Goal: Navigation & Orientation: Find specific page/section

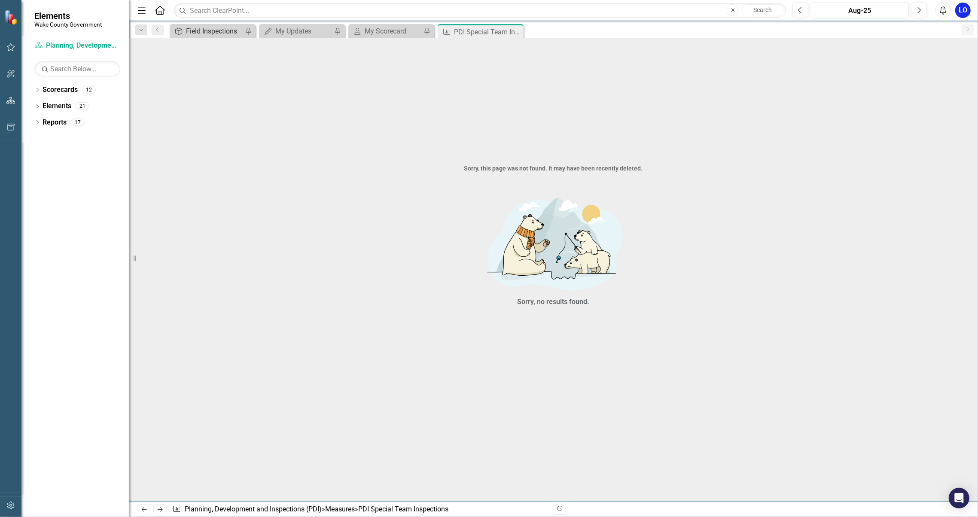
click at [201, 27] on div "Field Inspections" at bounding box center [214, 31] width 57 height 11
click at [307, 30] on div "My Updates" at bounding box center [303, 31] width 57 height 11
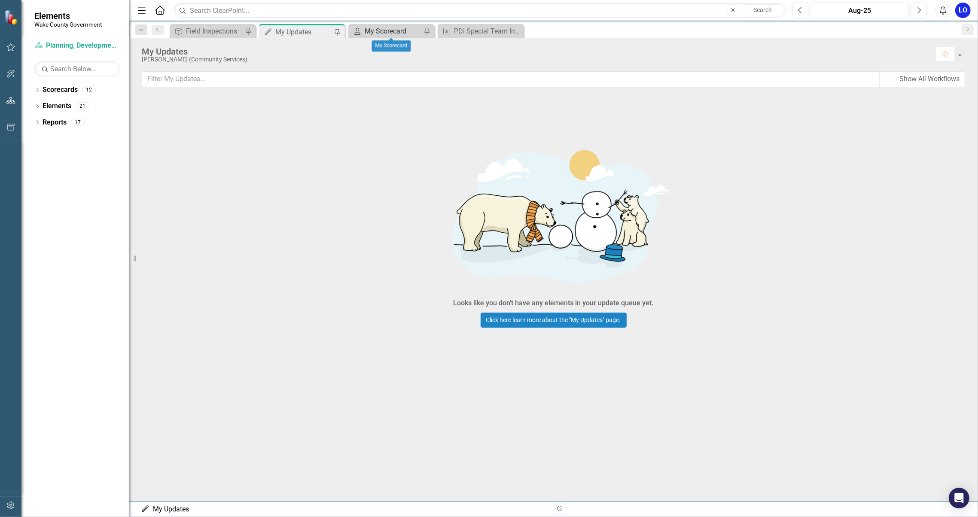
click at [375, 27] on div "My Scorecard" at bounding box center [393, 31] width 57 height 11
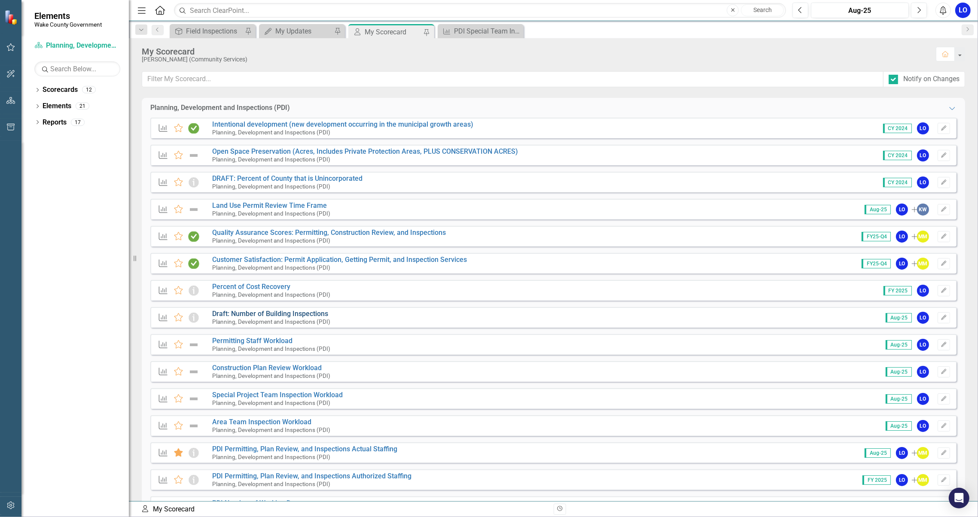
click at [302, 315] on link "Draft: Number of Building Inspections" at bounding box center [270, 314] width 116 height 8
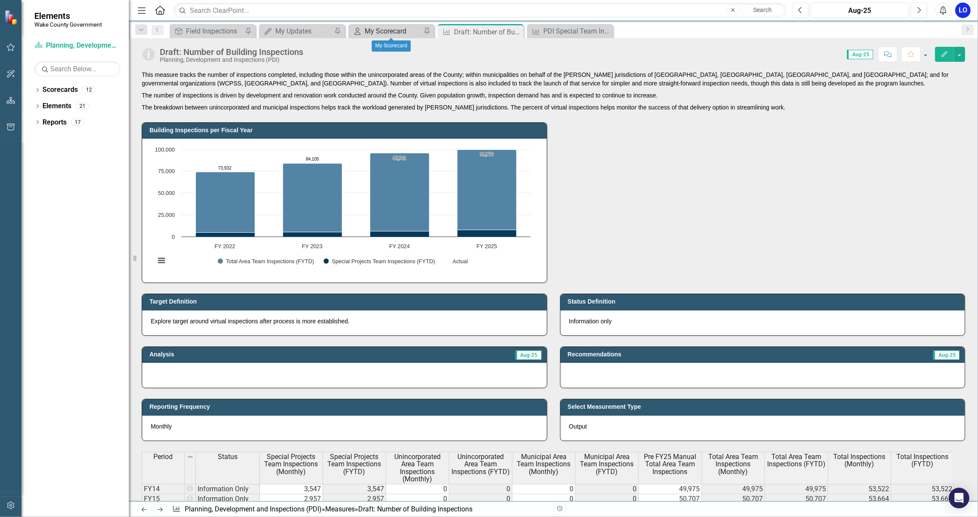
click at [401, 29] on div "My Scorecard" at bounding box center [393, 31] width 57 height 11
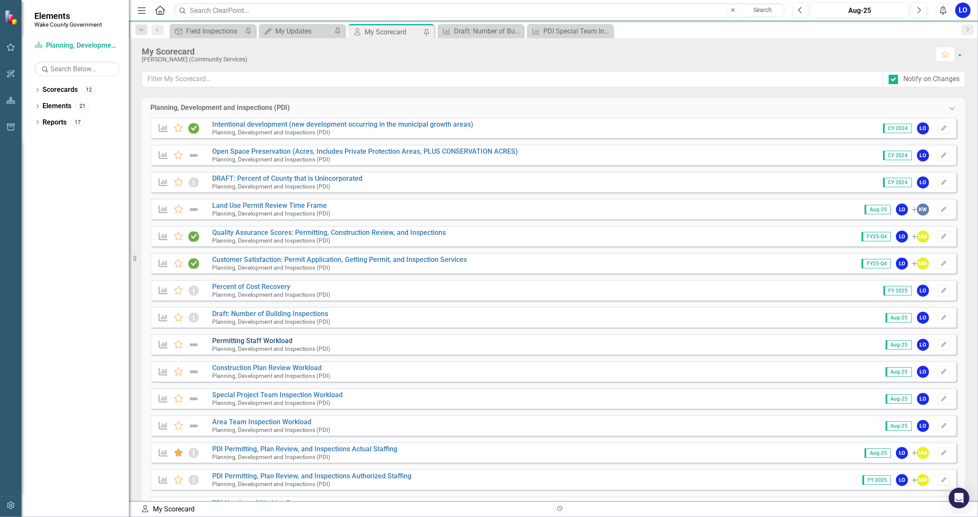
click at [277, 342] on link "Permitting Staff Workload" at bounding box center [252, 341] width 80 height 8
